Goal: Obtain resource: Obtain resource

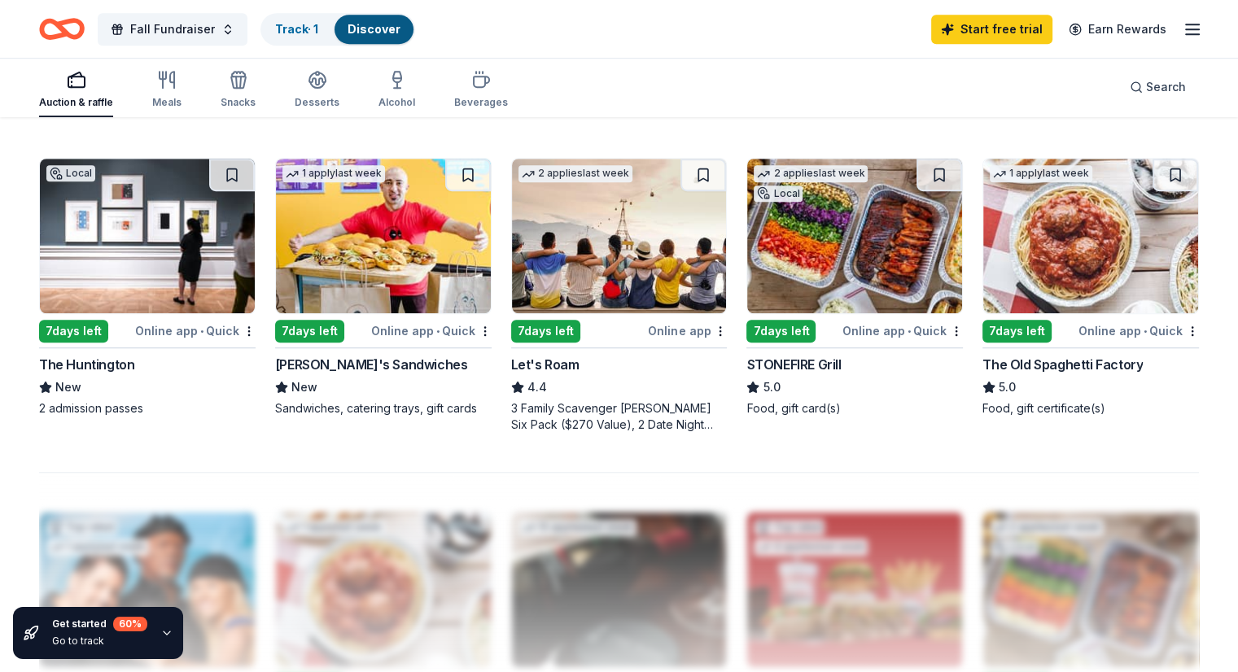
scroll to position [1086, 0]
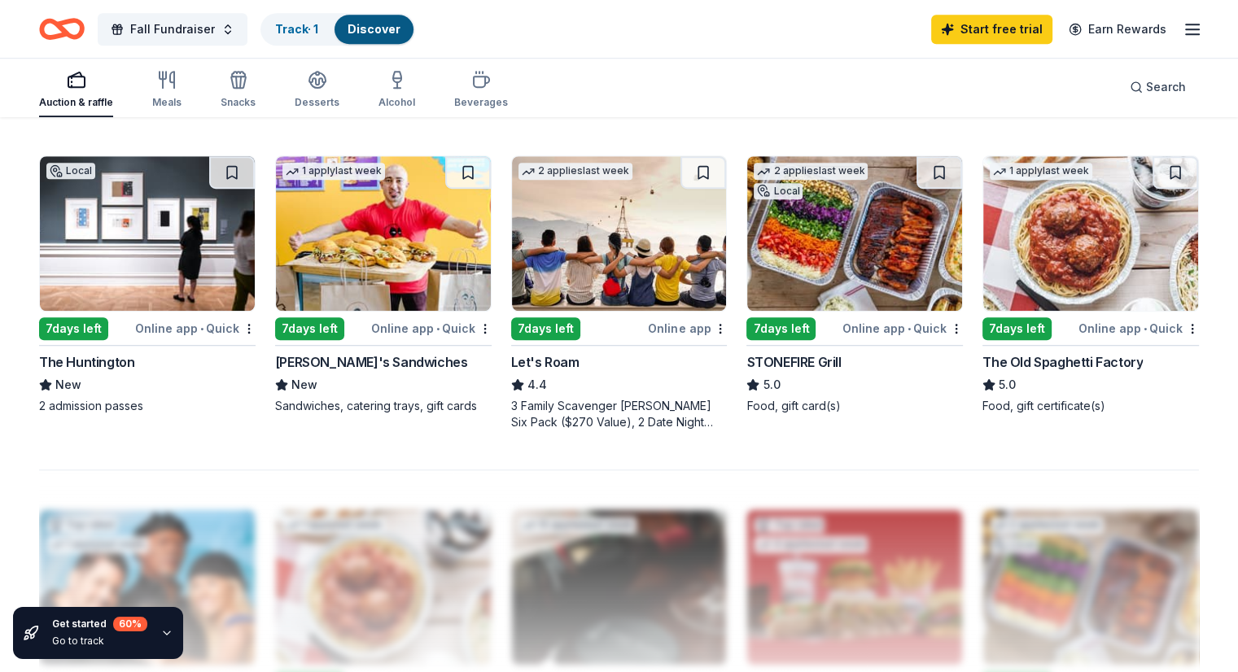
click at [1029, 256] on img at bounding box center [1090, 233] width 215 height 155
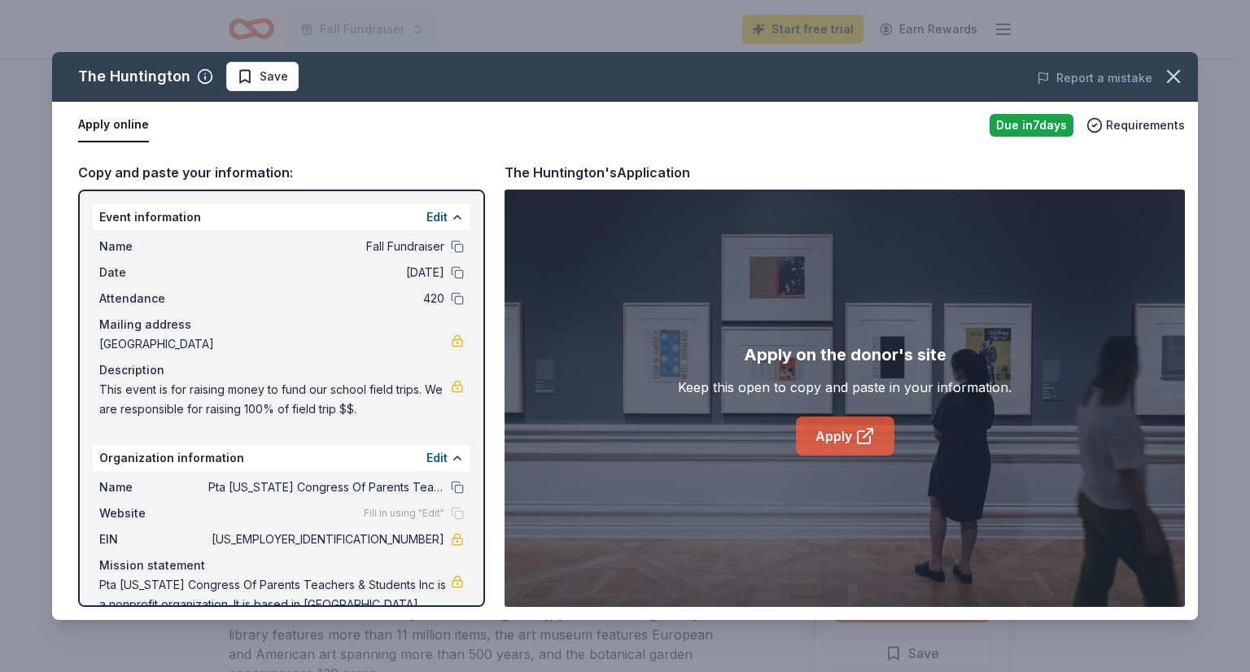
click at [830, 434] on link "Apply" at bounding box center [845, 436] width 98 height 39
